Goal: Task Accomplishment & Management: Use online tool/utility

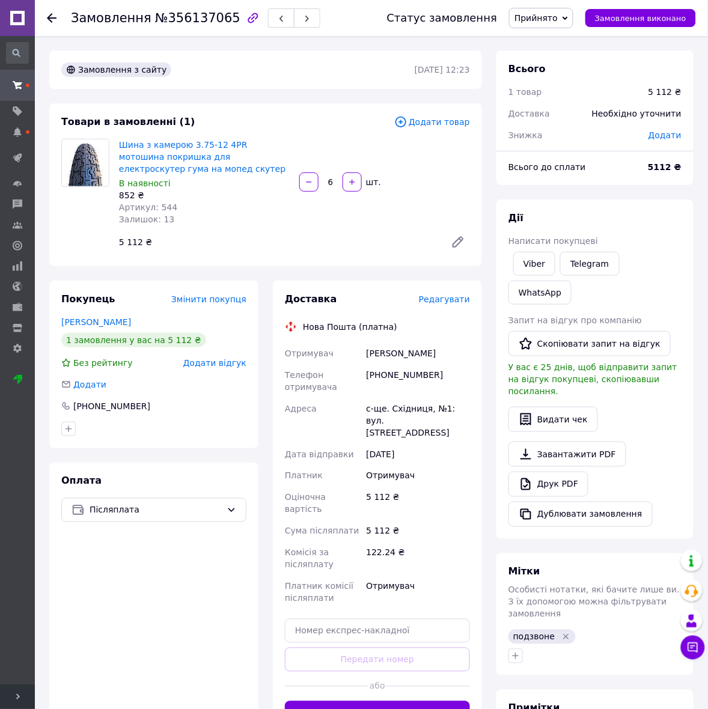
click at [404, 371] on div "[PHONE_NUMBER]" at bounding box center [418, 381] width 109 height 34
copy div "380662415084"
drag, startPoint x: 454, startPoint y: 347, endPoint x: 367, endPoint y: 350, distance: 87.2
click at [367, 350] on div "[PERSON_NAME]" at bounding box center [418, 354] width 109 height 22
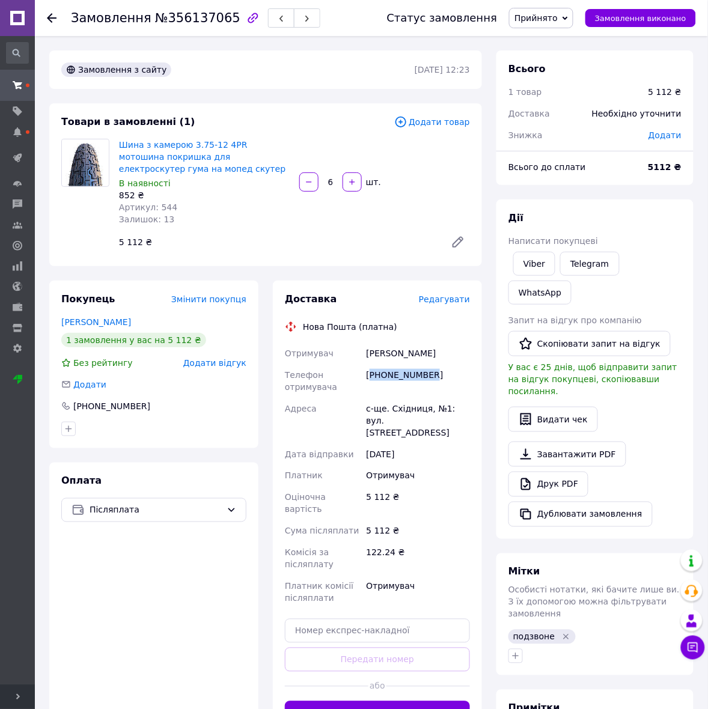
copy div "[PERSON_NAME]"
click at [420, 405] on div "с-ще. Східниця, №1: вул. [STREET_ADDRESS]" at bounding box center [418, 421] width 109 height 46
copy div "Східниця"
click at [382, 619] on input "text" at bounding box center [377, 631] width 185 height 24
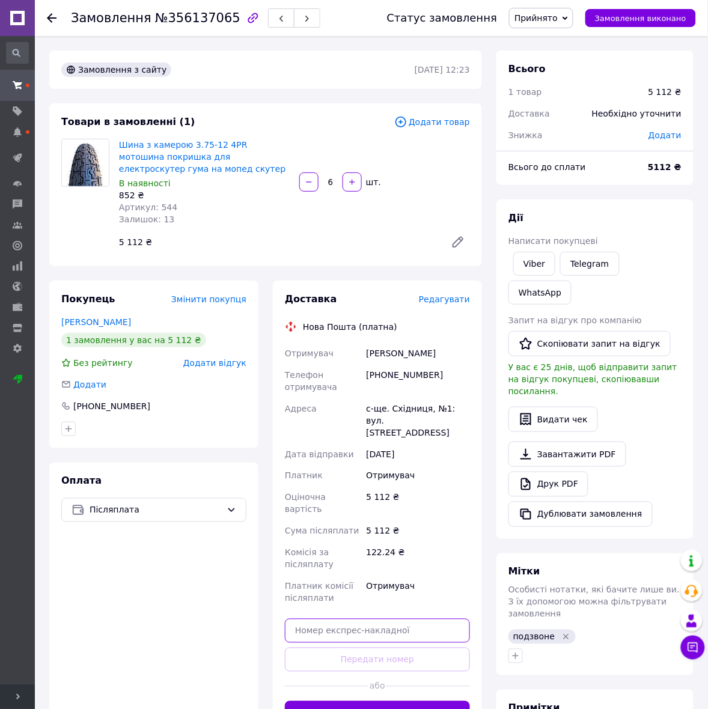
paste input "20451225224610"
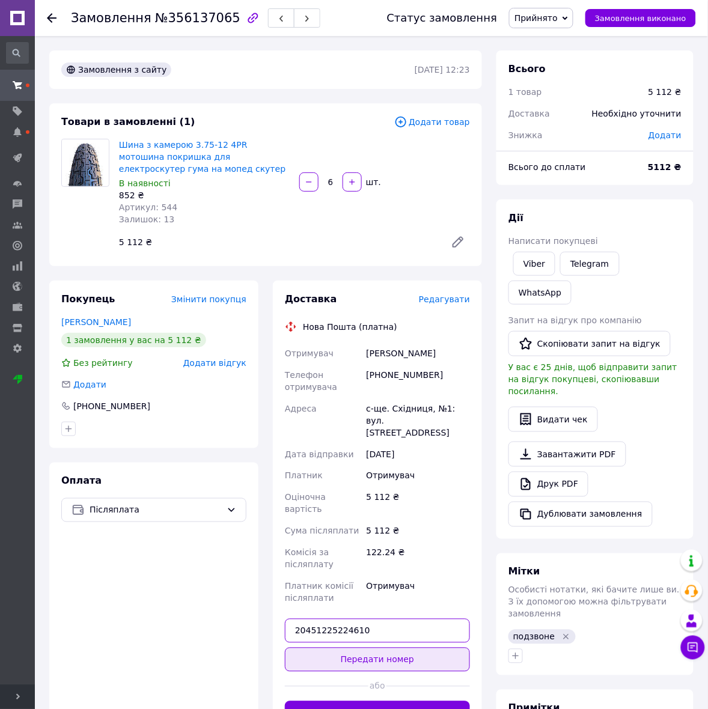
type input "20451225224610"
click at [350, 648] on button "Передати номер" at bounding box center [377, 660] width 185 height 24
